Goal: Information Seeking & Learning: Learn about a topic

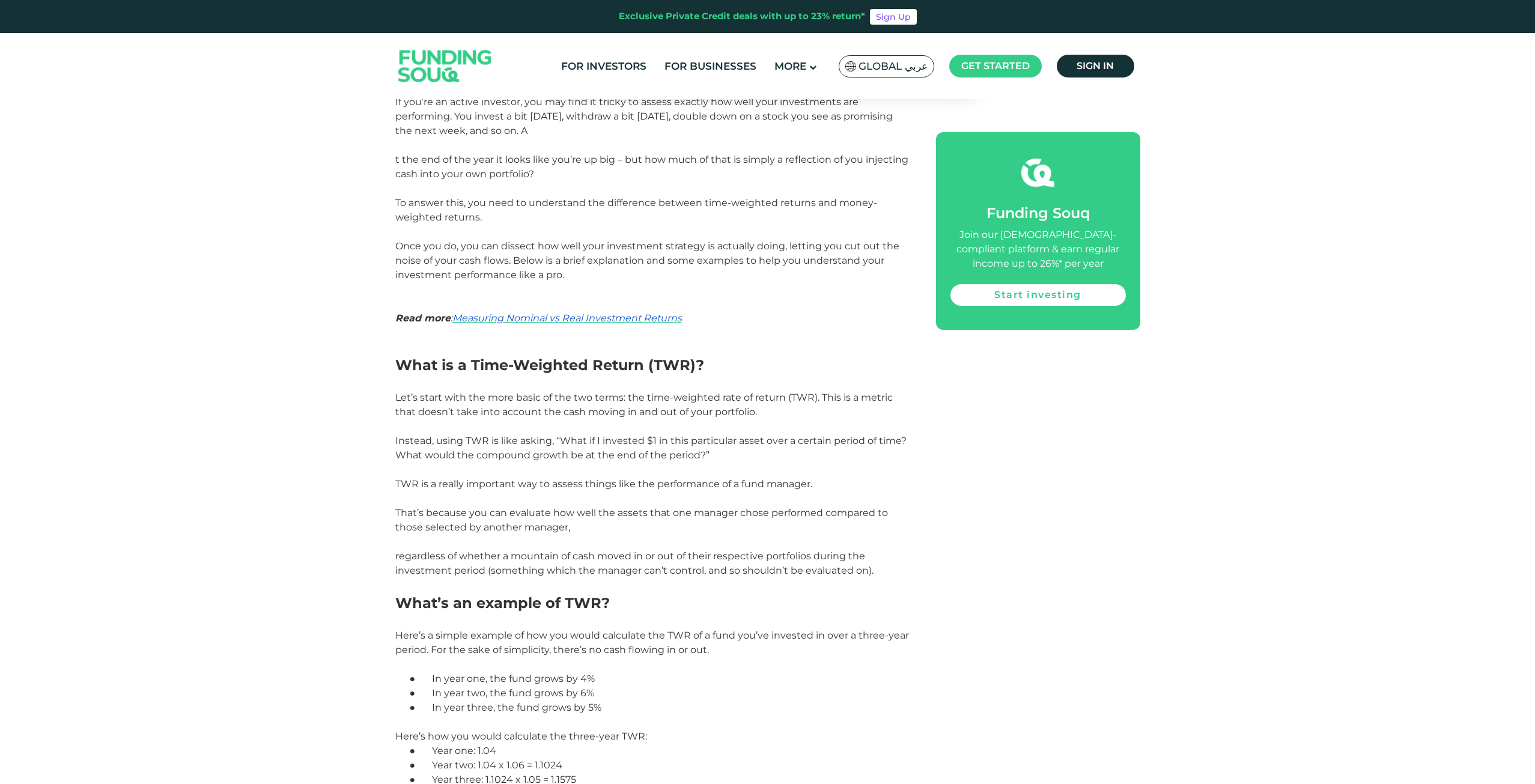
scroll to position [961, 0]
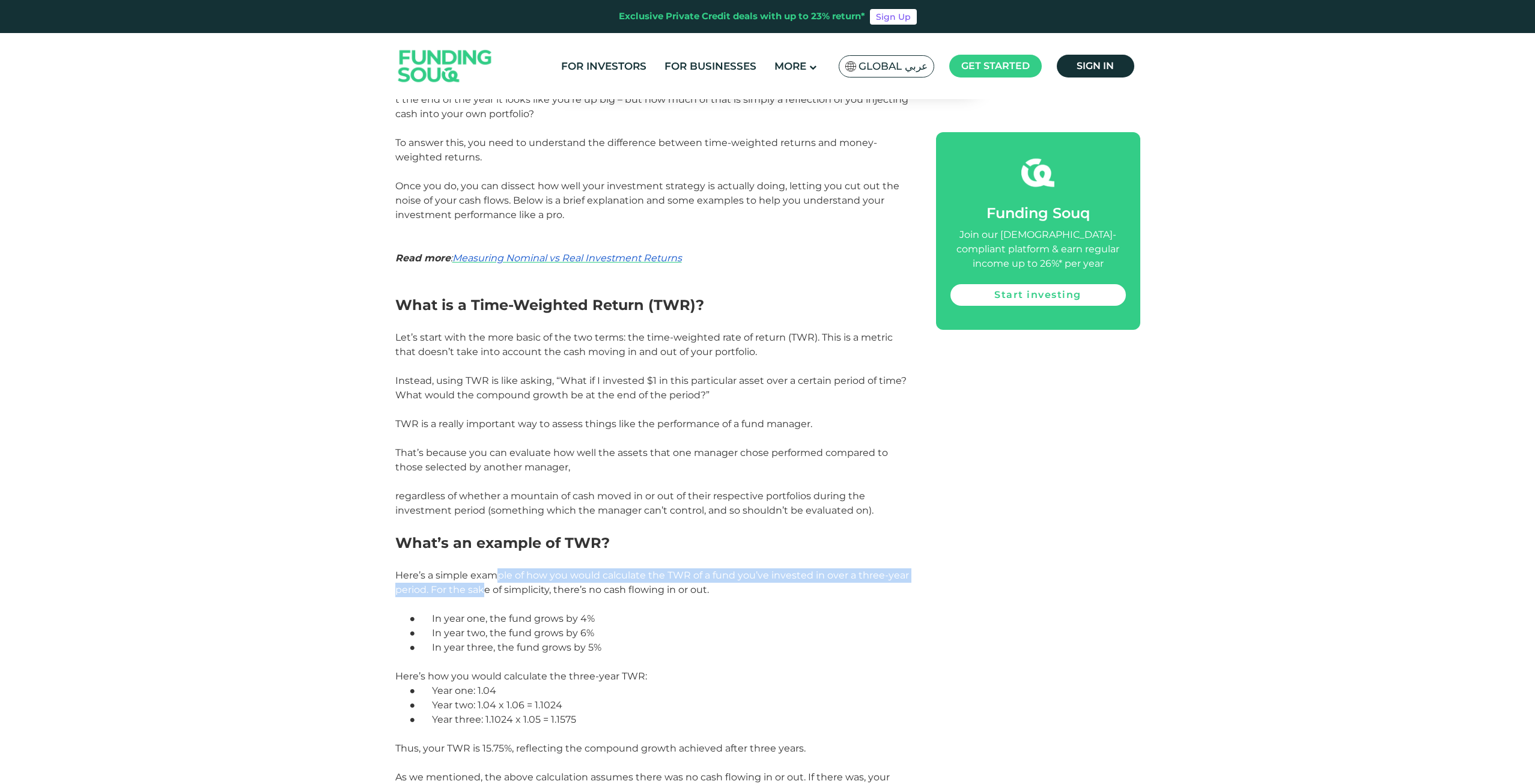
drag, startPoint x: 483, startPoint y: 591, endPoint x: 492, endPoint y: 577, distance: 16.6
click at [492, 577] on span "Here’s a simple example of how you would calculate the TWR of a fund you’ve inv…" at bounding box center [653, 582] width 514 height 26
click at [493, 579] on span "Here’s a simple example of how you would calculate the TWR of a fund you’ve inv…" at bounding box center [653, 582] width 514 height 26
click at [500, 598] on p "Here’s a simple example of how you would calculate the TWR of a fund you’ve inv…" at bounding box center [653, 589] width 514 height 43
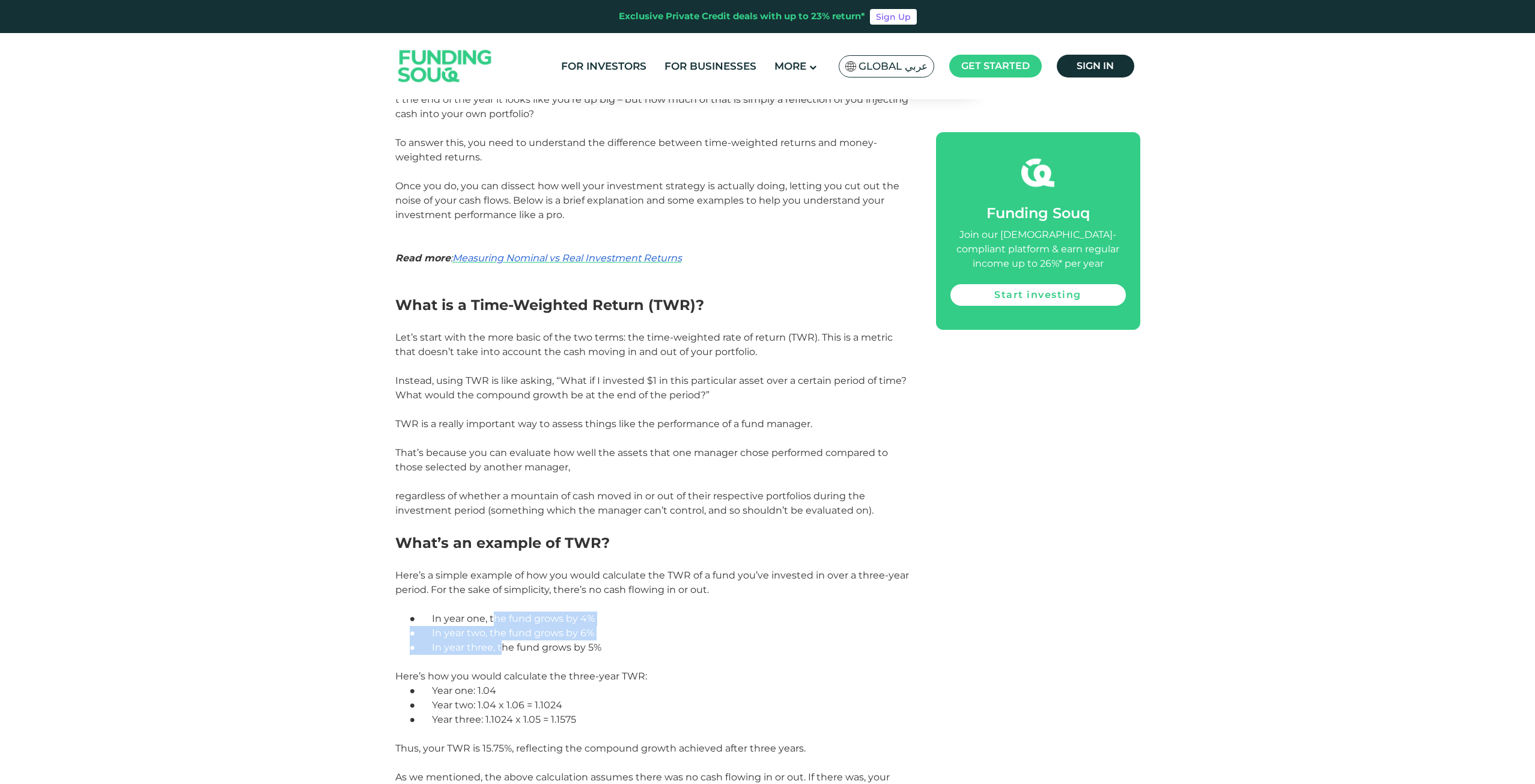
drag, startPoint x: 497, startPoint y: 623, endPoint x: 503, endPoint y: 650, distance: 27.7
click at [503, 650] on span "In year three, the fund grows by 5%" at bounding box center [517, 646] width 170 height 11
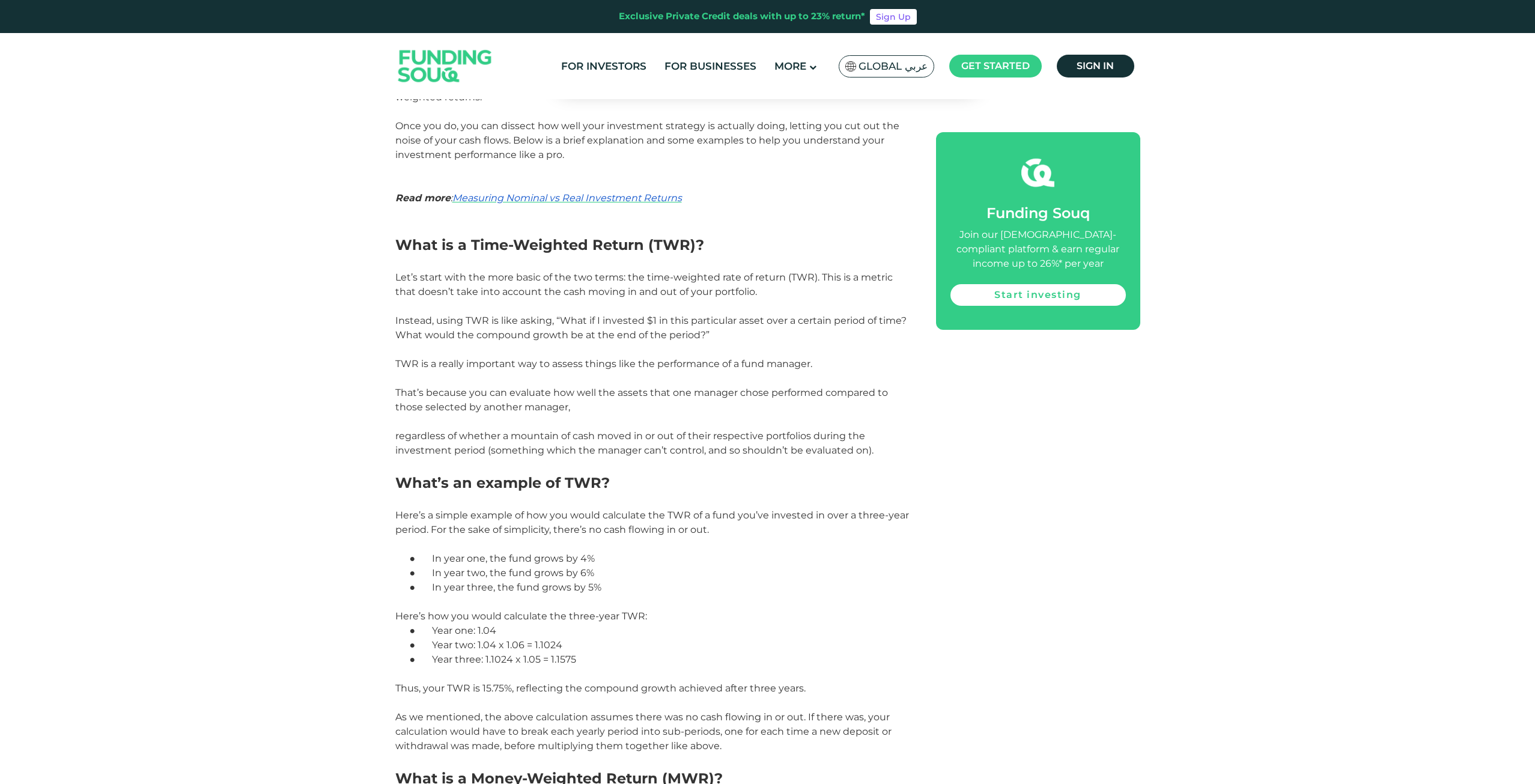
click at [521, 692] on span "Thus, your TWR is 15.75%, reflecting the compound growth achieved after three y…" at bounding box center [601, 687] width 411 height 11
drag, startPoint x: 521, startPoint y: 692, endPoint x: 533, endPoint y: 713, distance: 24.2
click at [533, 713] on span "As we mentioned, the above calculation assumes there was no cash flowing in or …" at bounding box center [644, 731] width 497 height 40
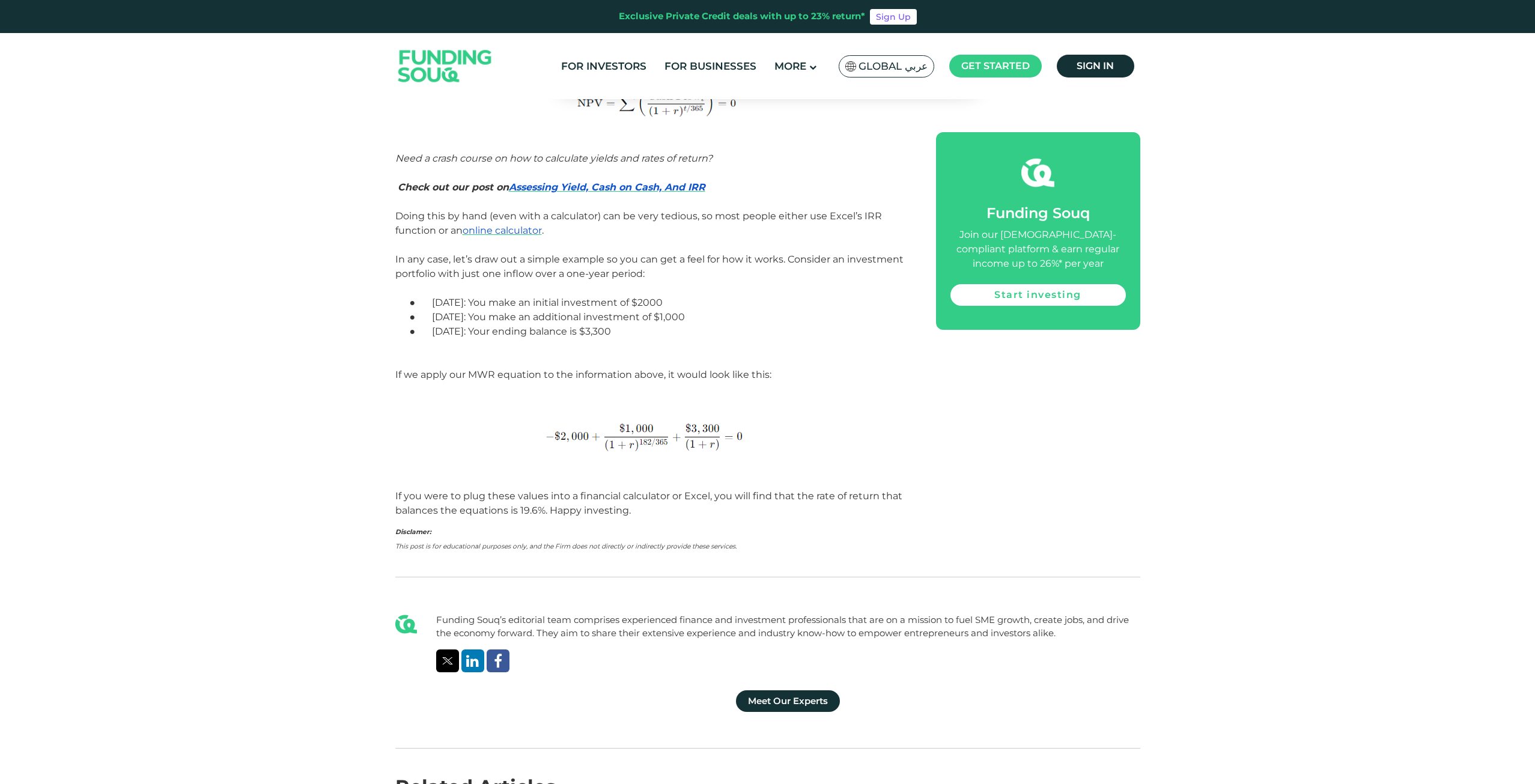
scroll to position [2101, 0]
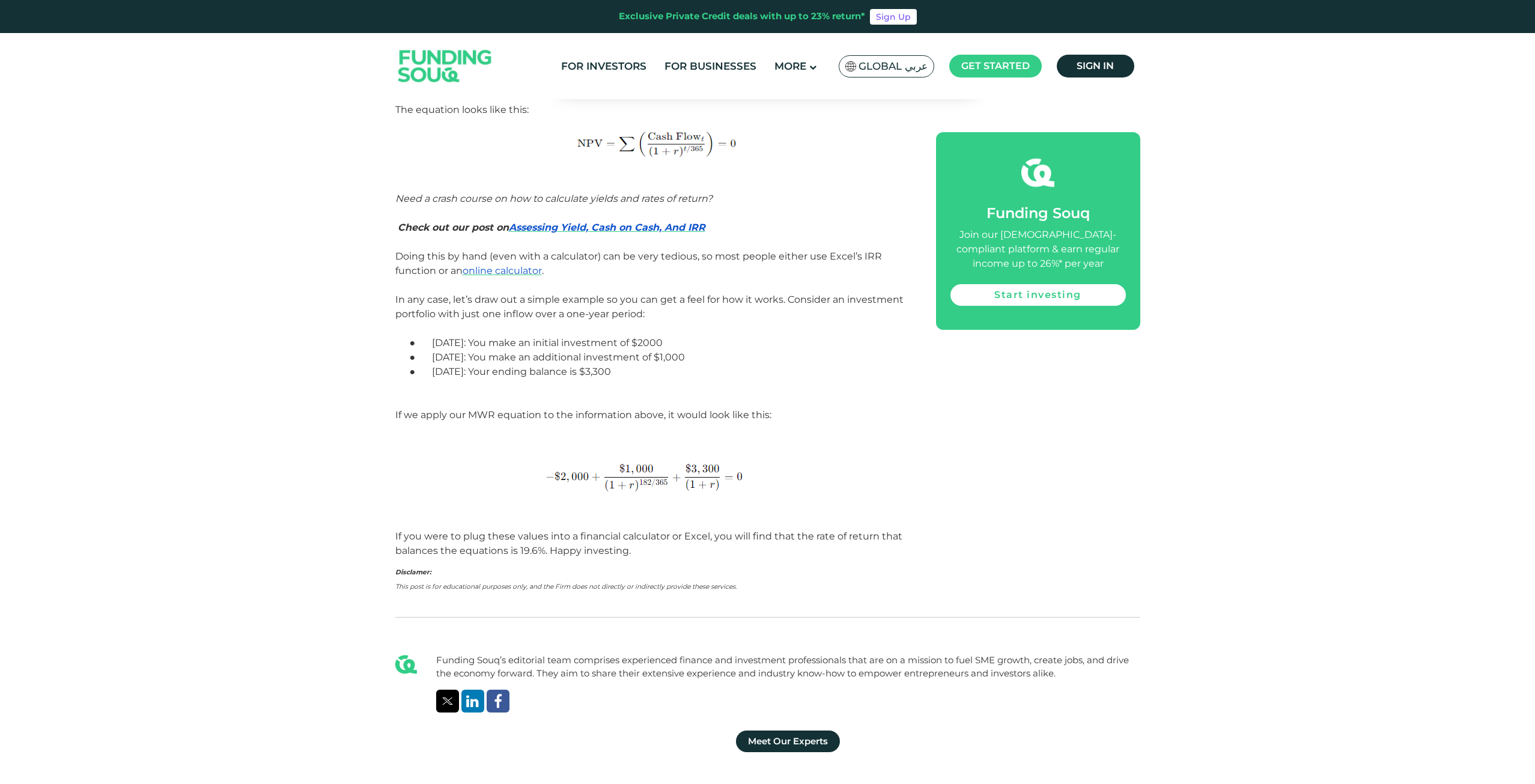
drag, startPoint x: 757, startPoint y: 534, endPoint x: 746, endPoint y: 512, distance: 24.6
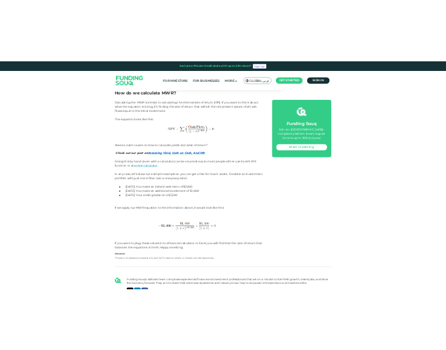
scroll to position [1937, 0]
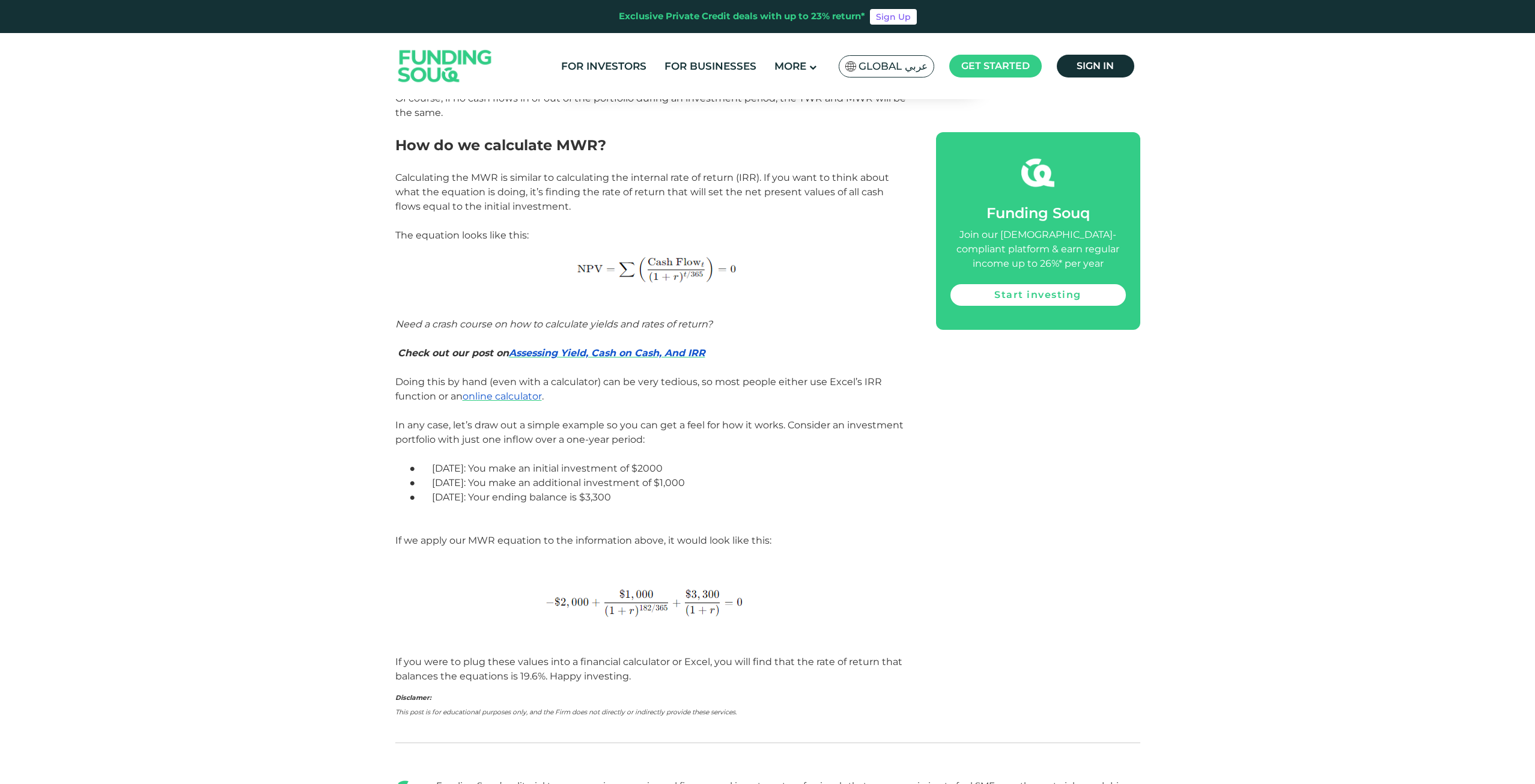
click at [521, 475] on p "● [DATE]: You make an additional investment of $1,000" at bounding box center [667, 482] width 485 height 14
drag, startPoint x: 521, startPoint y: 475, endPoint x: 586, endPoint y: 485, distance: 65.8
click at [586, 485] on p "● [DATE]: You make an additional investment of $1,000" at bounding box center [667, 482] width 485 height 14
click at [586, 485] on span "[DATE]: You make an additional investment of $1,000" at bounding box center [558, 481] width 253 height 11
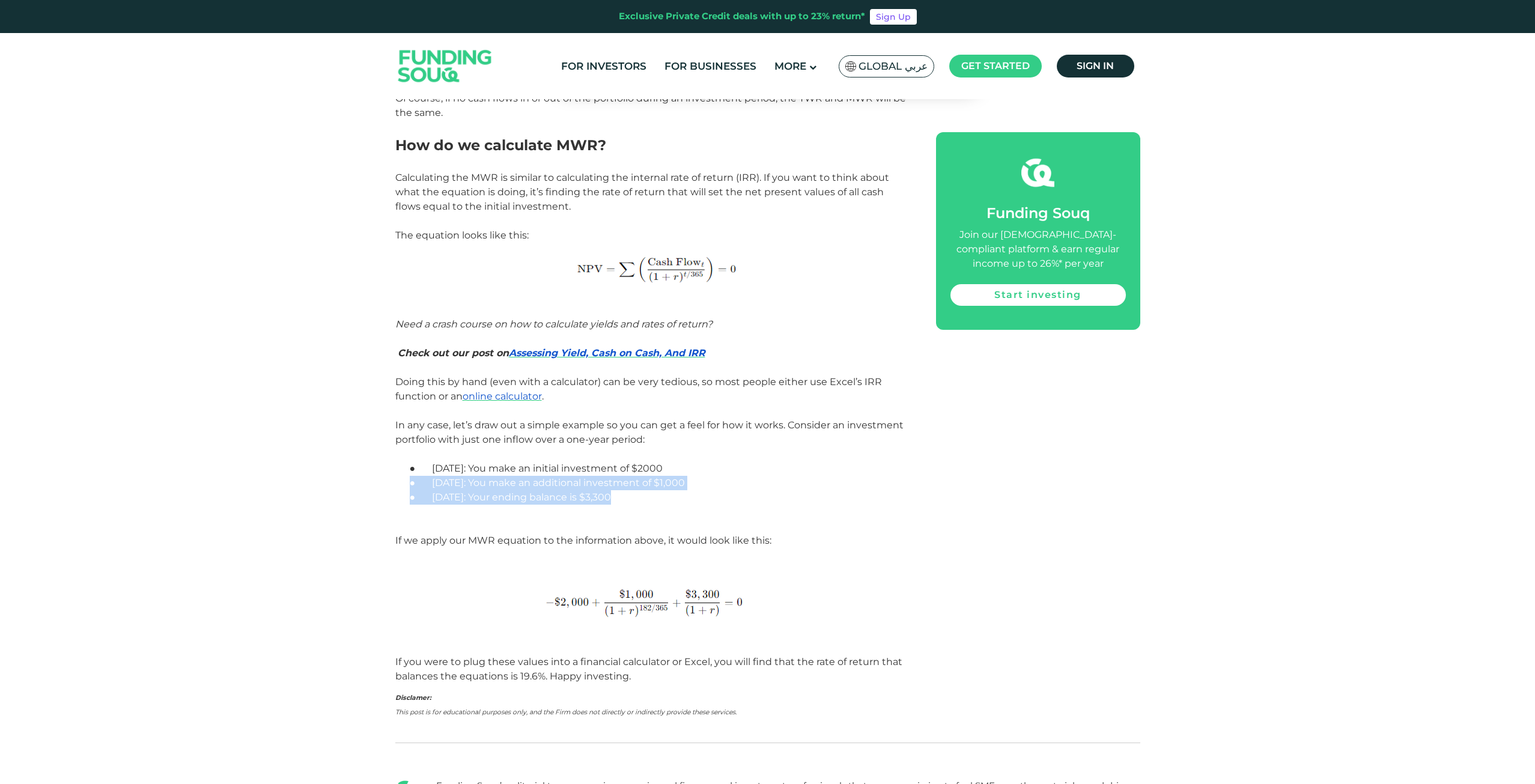
drag, startPoint x: 584, startPoint y: 484, endPoint x: 592, endPoint y: 490, distance: 10.0
click at [592, 490] on p "● [DATE]: Your ending balance is $3,300" at bounding box center [667, 497] width 485 height 14
click at [599, 496] on span "[DATE]: Your ending balance is $3,300" at bounding box center [521, 496] width 179 height 11
click at [599, 499] on span "[DATE]: Your ending balance is $3,300" at bounding box center [521, 496] width 179 height 11
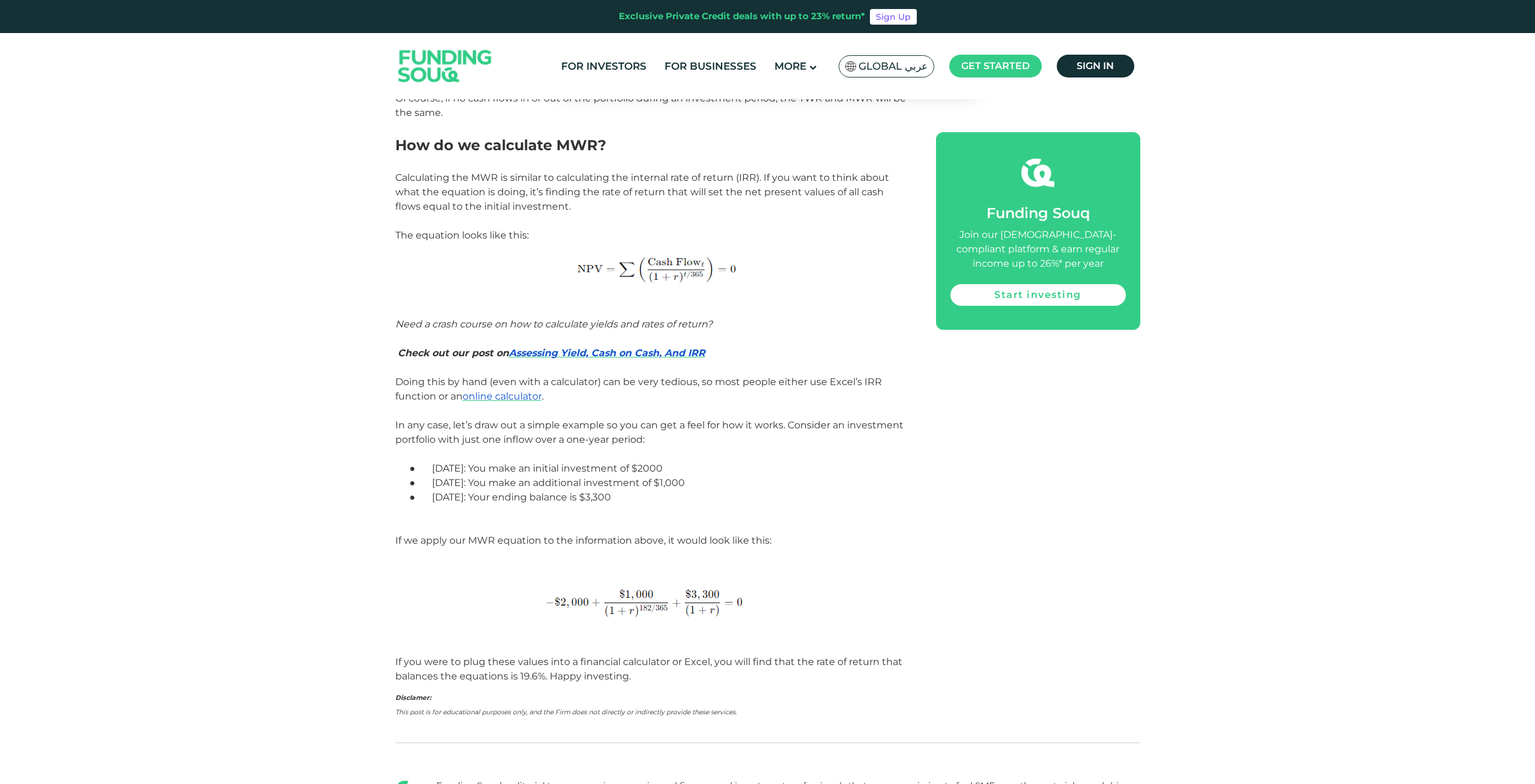
click at [596, 496] on span "[DATE]: Your ending balance is $3,300" at bounding box center [521, 496] width 179 height 11
click at [598, 496] on span "[DATE]: Your ending balance is $3,300" at bounding box center [521, 496] width 179 height 11
